Goal: Obtain resource: Obtain resource

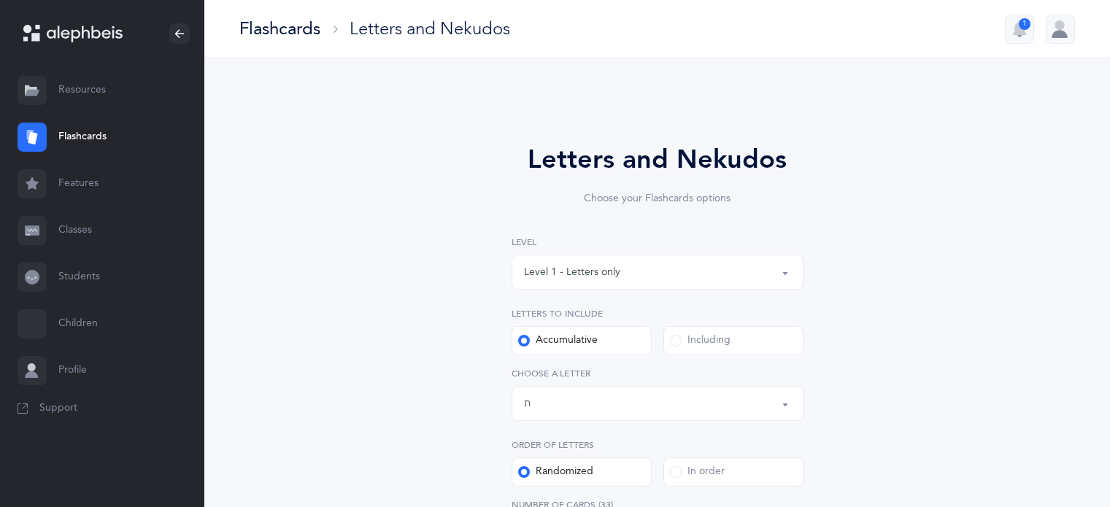
select select "27"
select select "single"
click at [63, 84] on link "Resources" at bounding box center [102, 90] width 204 height 47
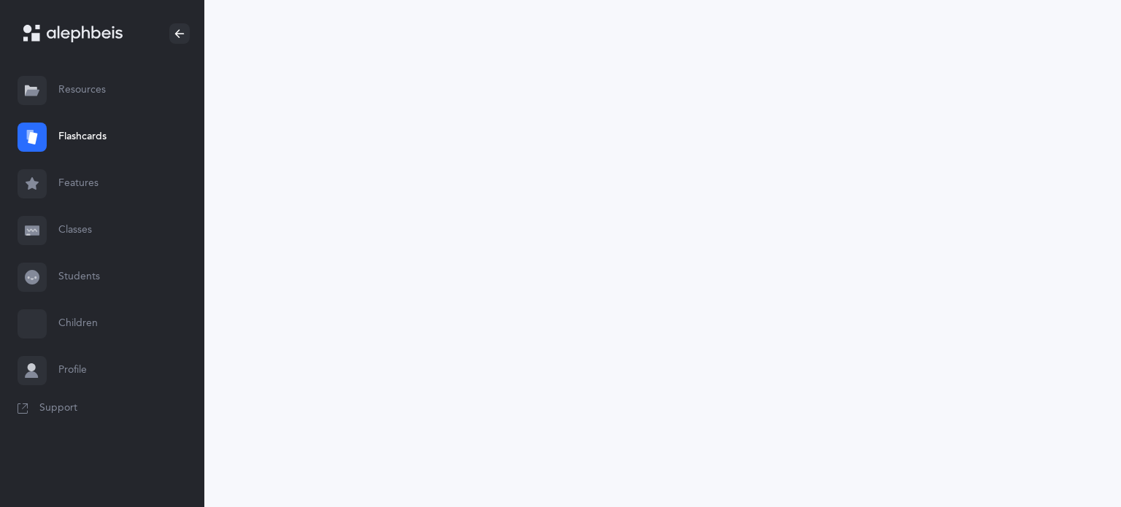
click at [89, 82] on link "Resources" at bounding box center [102, 90] width 204 height 47
click at [88, 85] on link "Resources" at bounding box center [102, 90] width 204 height 47
click at [132, 99] on link "Resources" at bounding box center [102, 90] width 204 height 47
click at [45, 94] on div at bounding box center [32, 90] width 29 height 29
click at [88, 89] on link "Resources" at bounding box center [102, 90] width 204 height 47
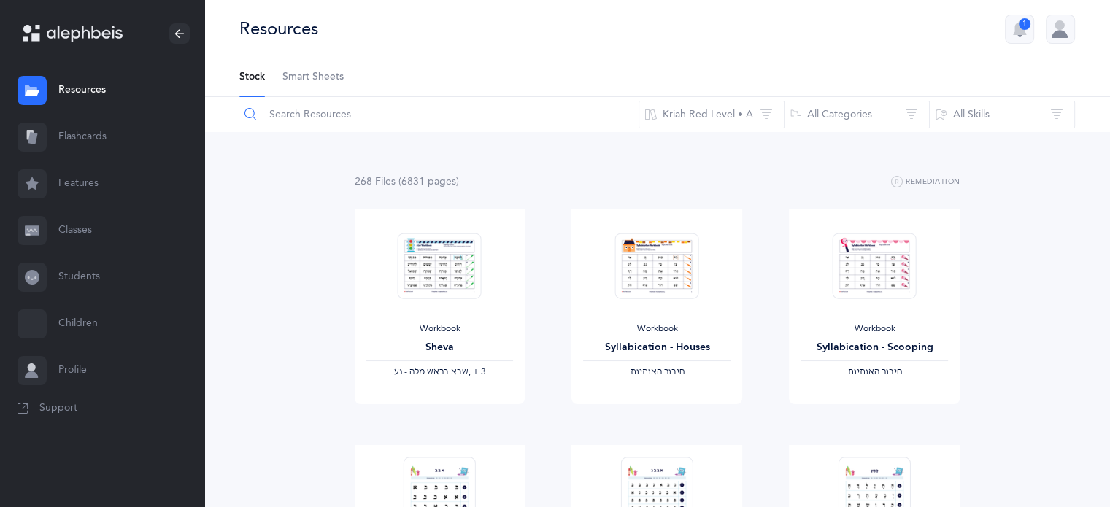
click at [299, 117] on input "text" at bounding box center [439, 114] width 401 height 35
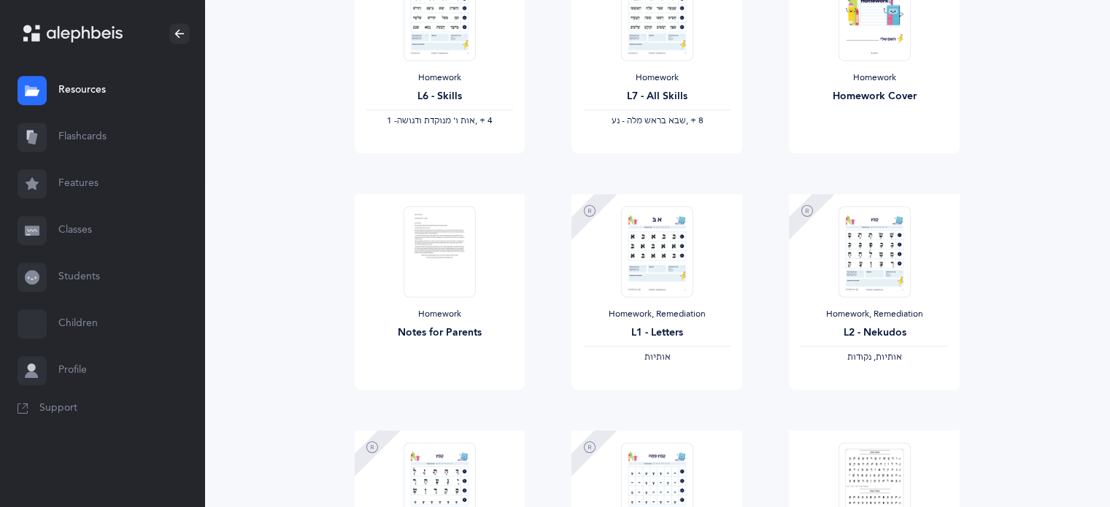
scroll to position [806, 0]
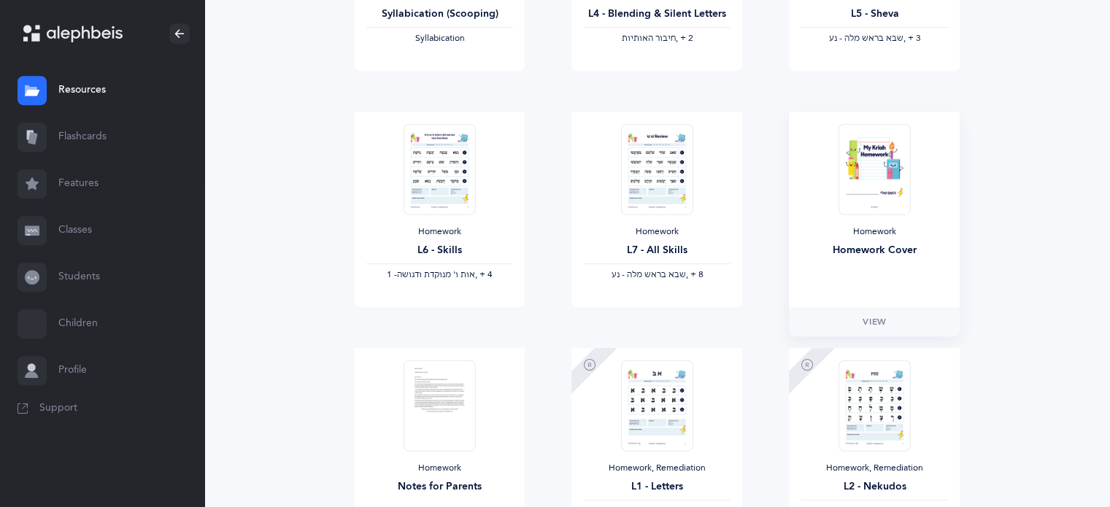
type input "homework"
click at [900, 180] on img at bounding box center [874, 168] width 72 height 91
click at [859, 317] on link "View" at bounding box center [874, 321] width 171 height 29
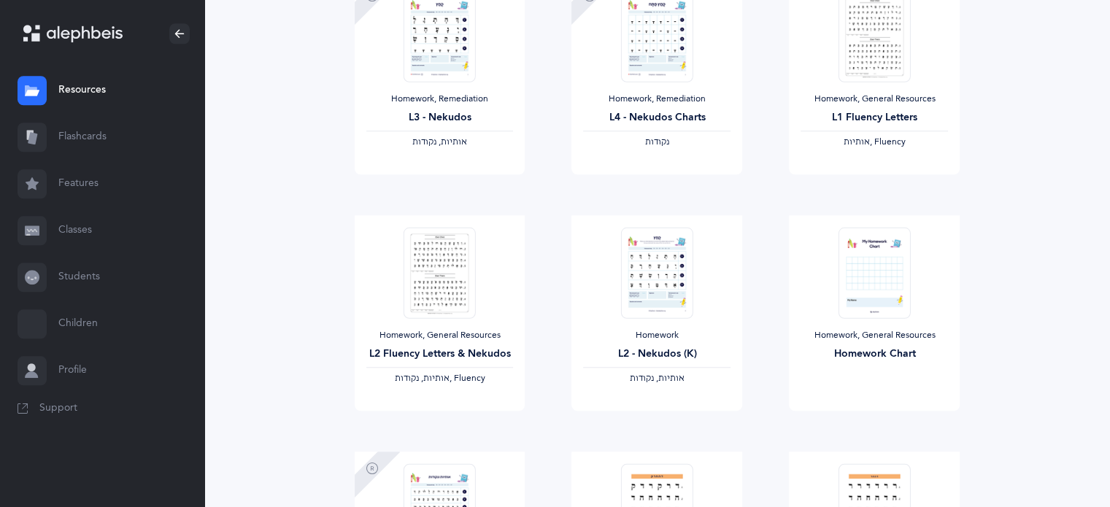
scroll to position [1415, 0]
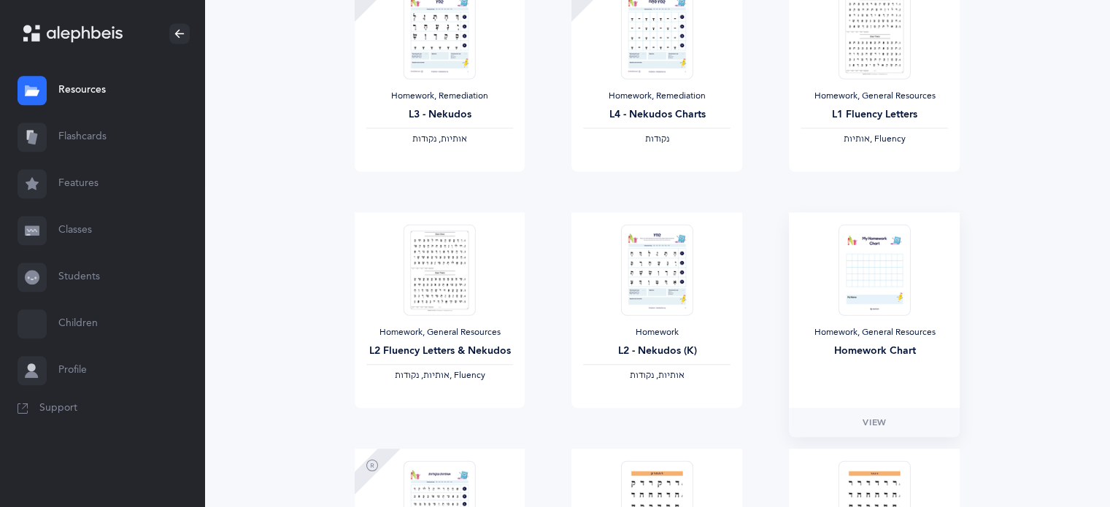
click at [888, 300] on img at bounding box center [874, 269] width 72 height 91
click at [871, 428] on span "View" at bounding box center [873, 422] width 23 height 13
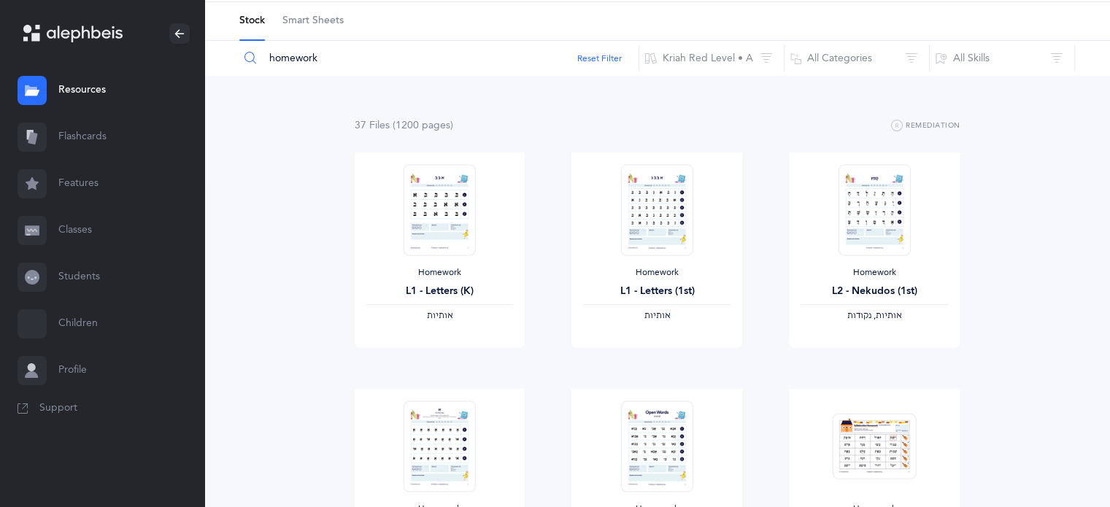
scroll to position [0, 0]
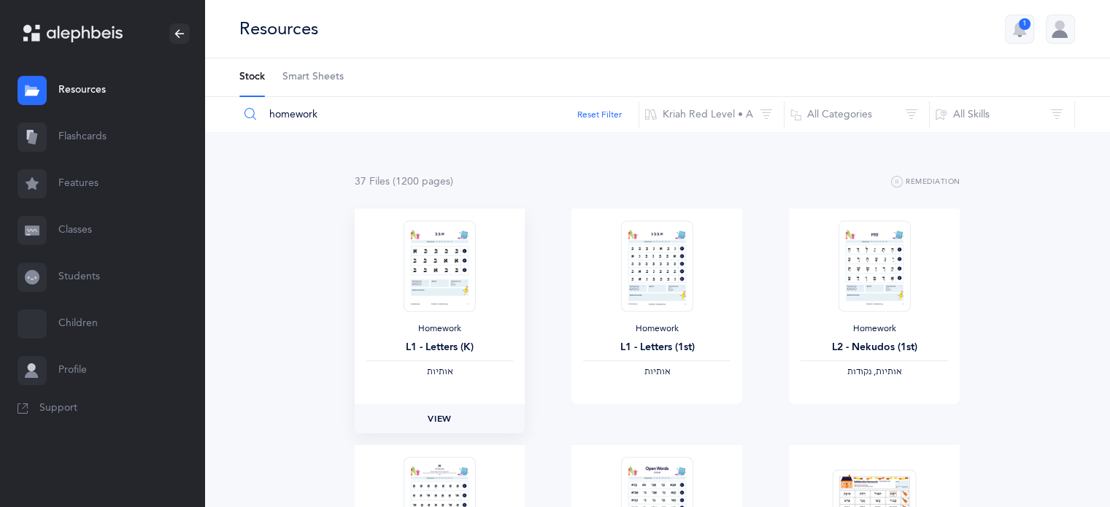
click at [435, 420] on span "View" at bounding box center [439, 418] width 23 height 13
